Goal: Information Seeking & Learning: Understand process/instructions

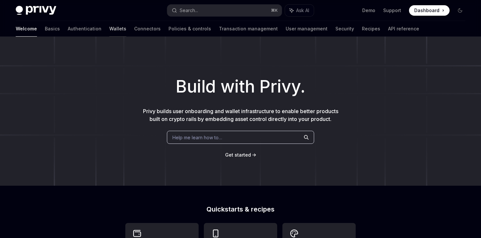
click at [109, 25] on link "Wallets" at bounding box center [117, 29] width 17 height 16
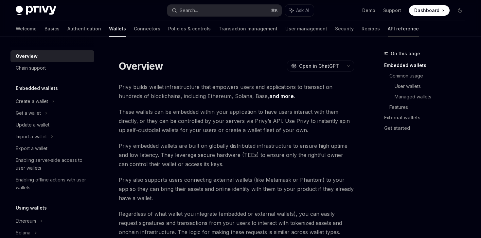
click at [388, 28] on link "API reference" at bounding box center [403, 29] width 31 height 16
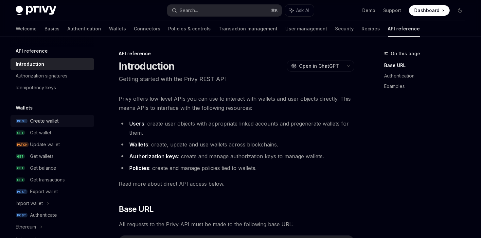
click at [46, 119] on div "Create wallet" at bounding box center [44, 121] width 28 height 8
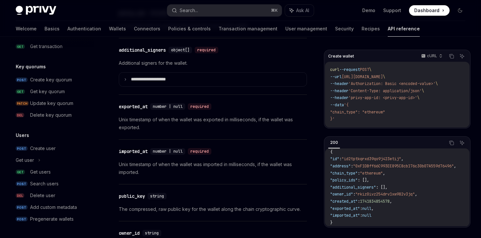
scroll to position [854, 0]
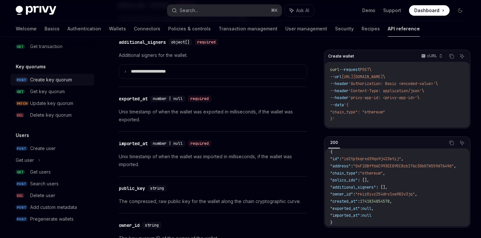
click at [68, 79] on div "Create key quorum" at bounding box center [51, 80] width 42 height 8
type textarea "*"
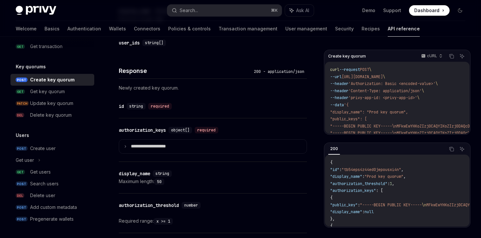
scroll to position [337, 0]
